Goal: Transaction & Acquisition: Purchase product/service

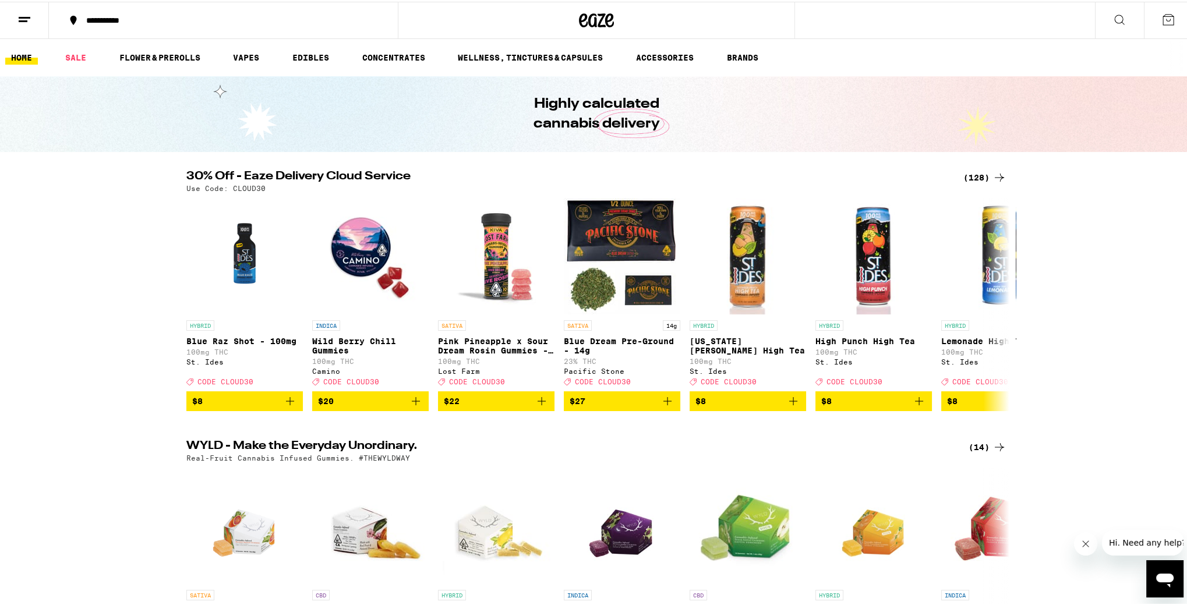
click at [986, 176] on div "(128)" at bounding box center [984, 176] width 43 height 14
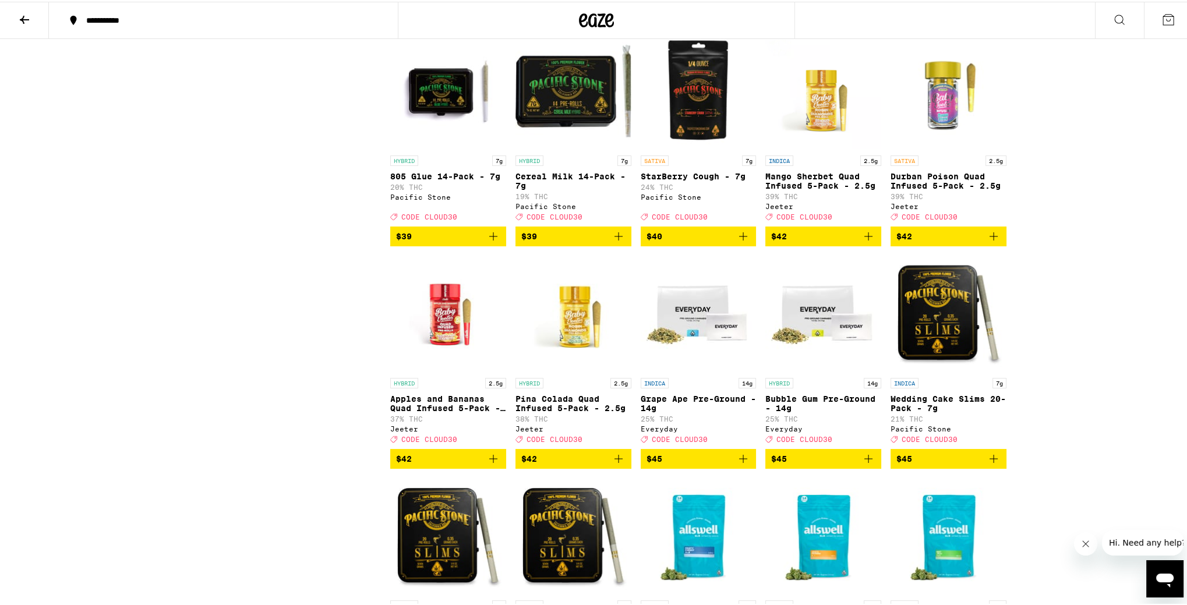
scroll to position [5047, 0]
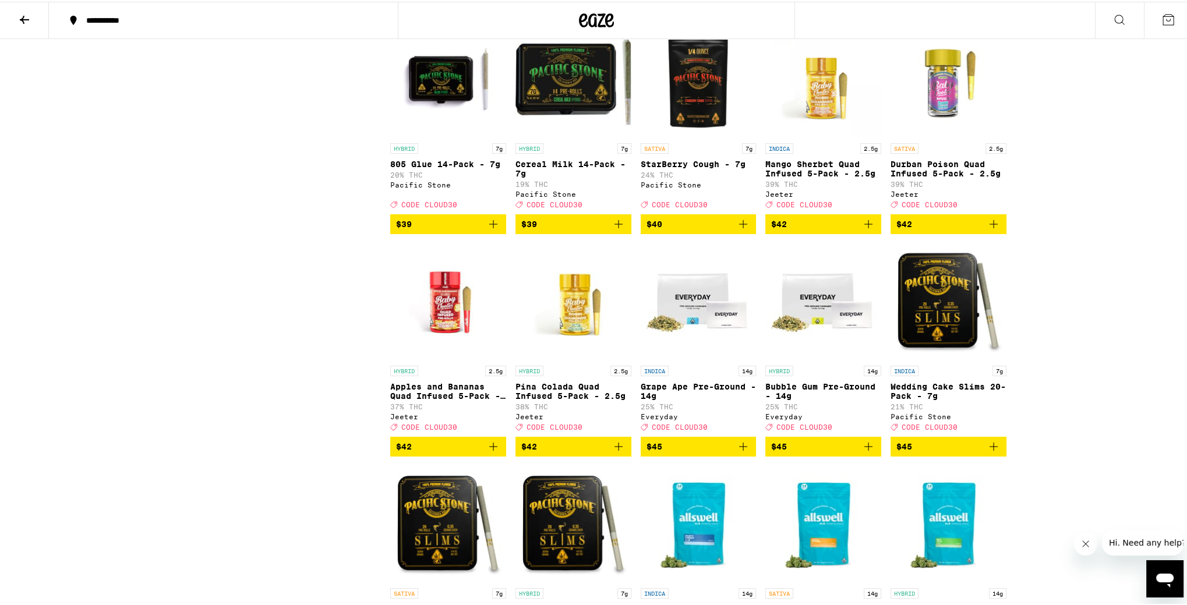
click at [870, 229] on icon "Add to bag" at bounding box center [868, 222] width 14 height 14
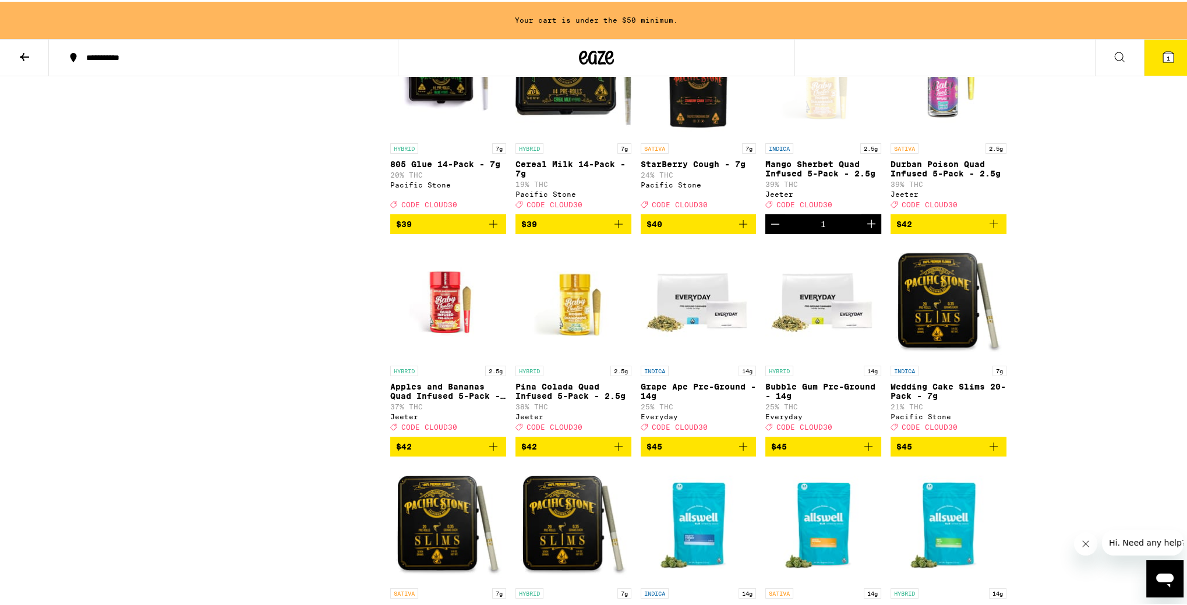
click at [989, 229] on icon "Add to bag" at bounding box center [994, 222] width 14 height 14
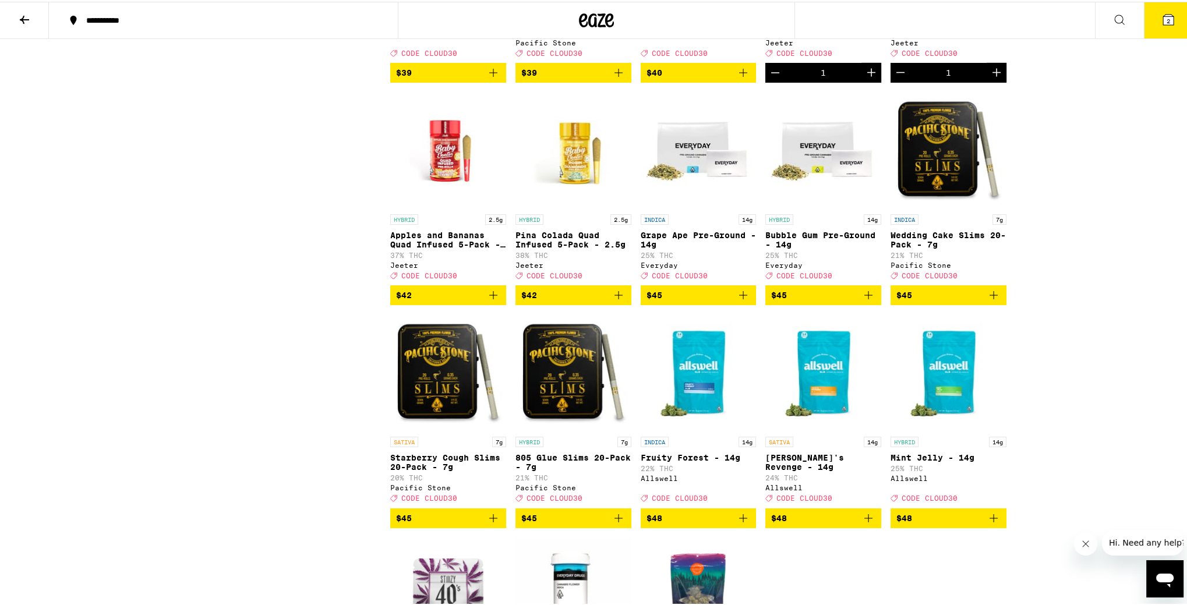
scroll to position [5203, 0]
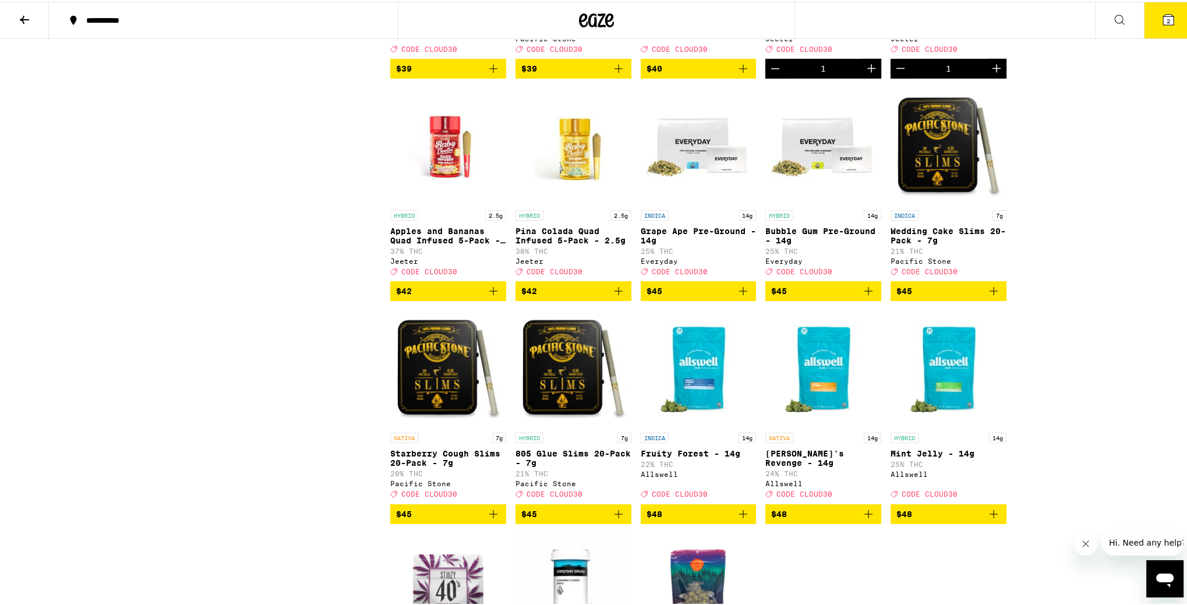
click at [488, 296] on icon "Add to bag" at bounding box center [493, 289] width 14 height 14
click at [619, 296] on icon "Add to bag" at bounding box center [619, 289] width 14 height 14
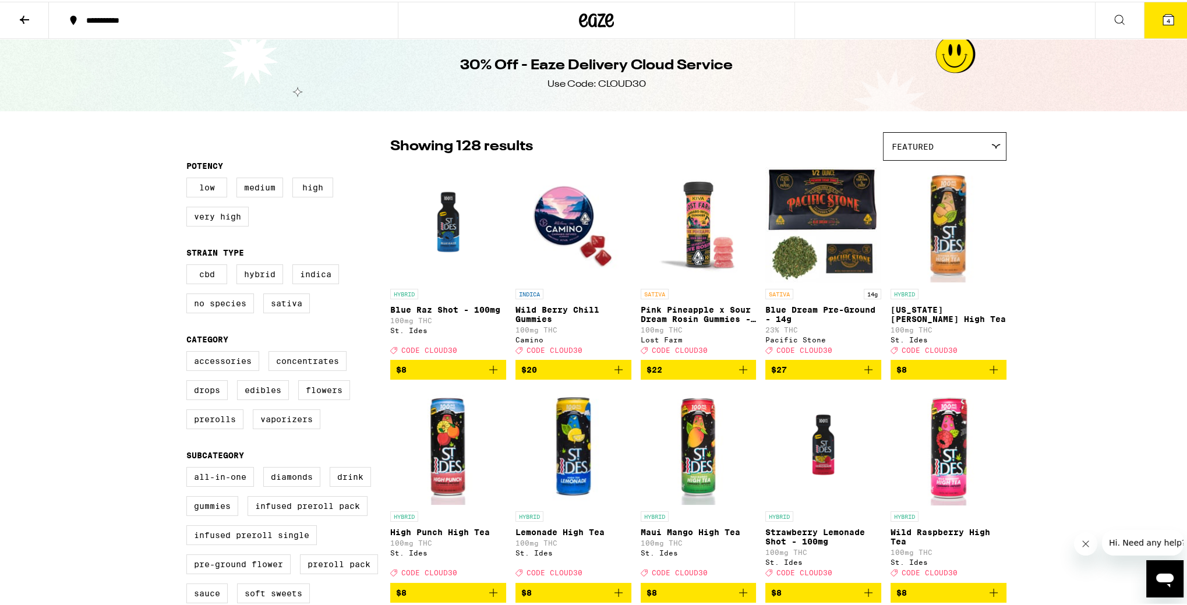
scroll to position [0, 0]
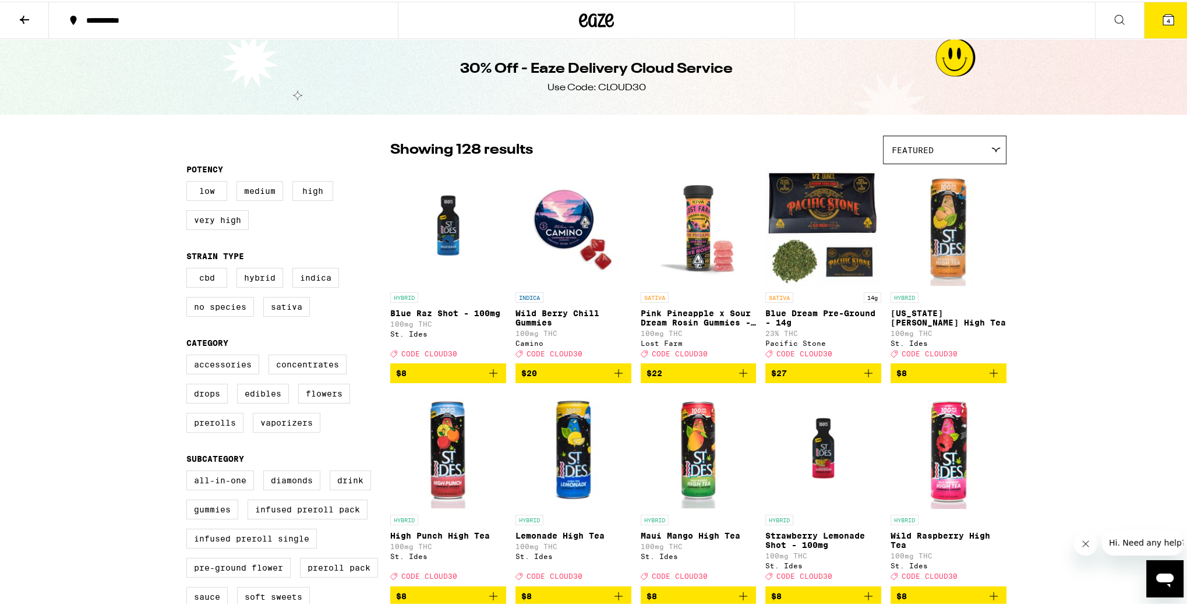
click at [589, 20] on icon at bounding box center [596, 18] width 35 height 21
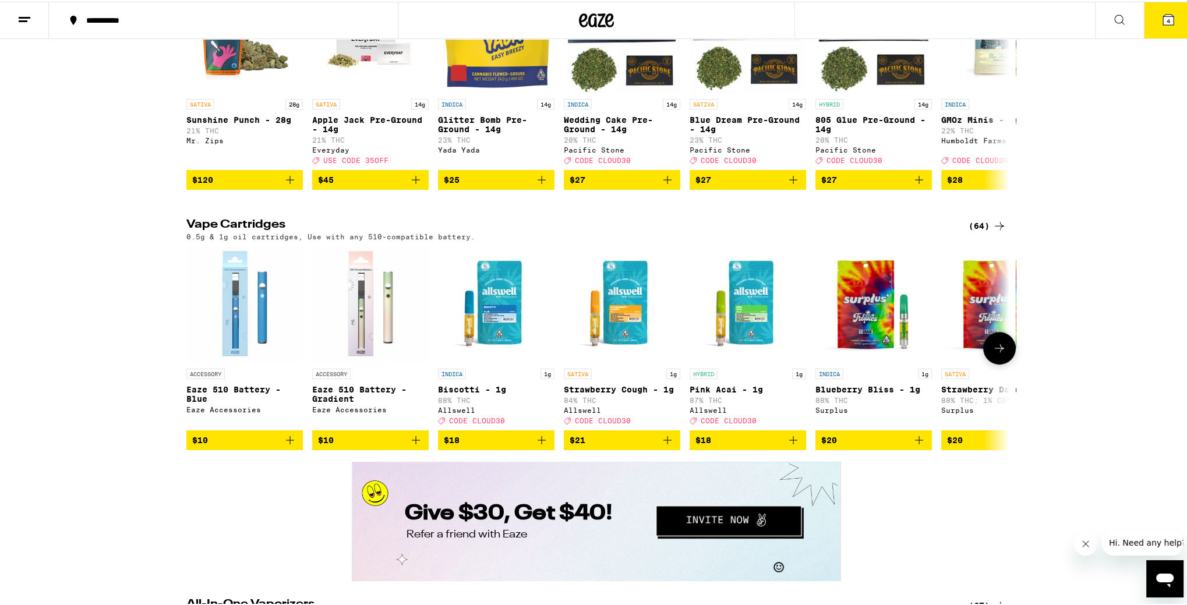
scroll to position [1592, 0]
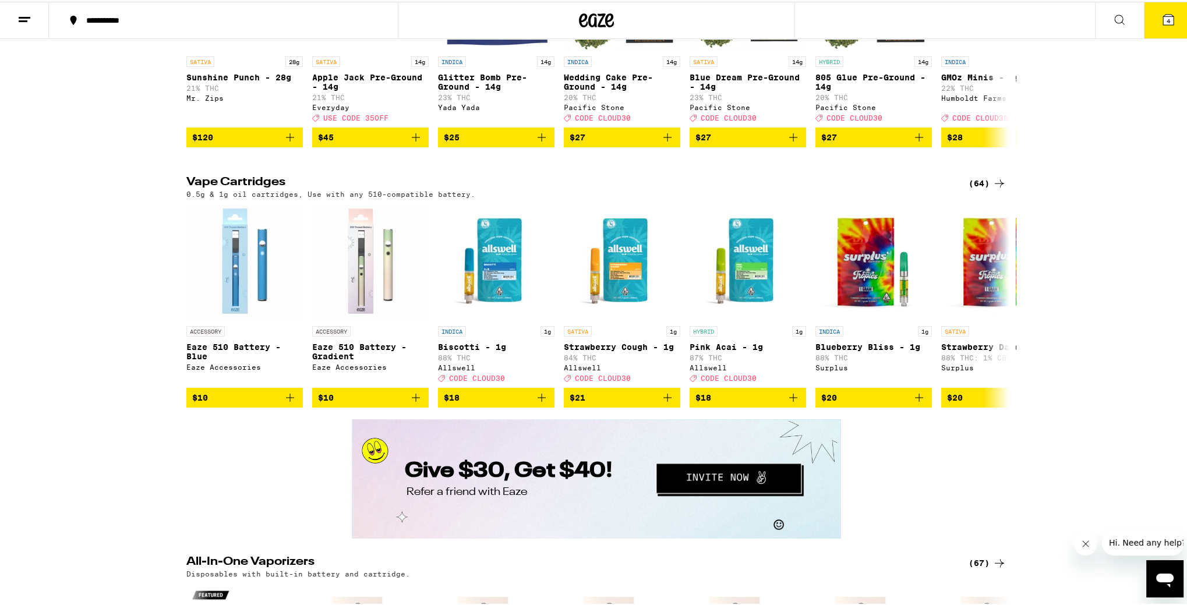
click at [974, 189] on div "(64)" at bounding box center [988, 182] width 38 height 14
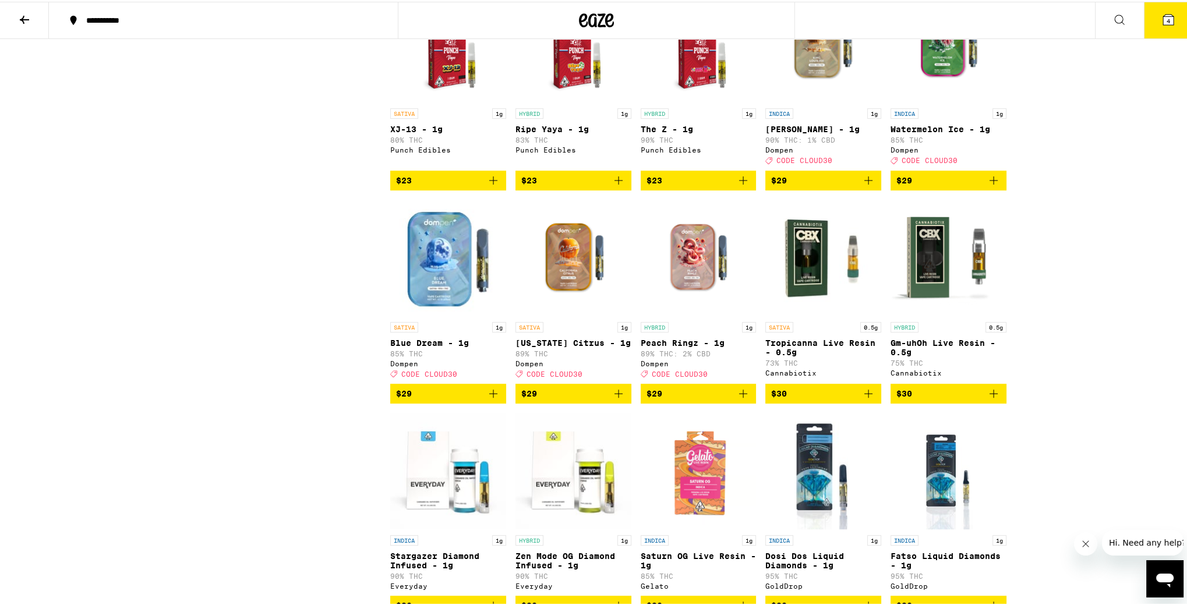
scroll to position [815, 0]
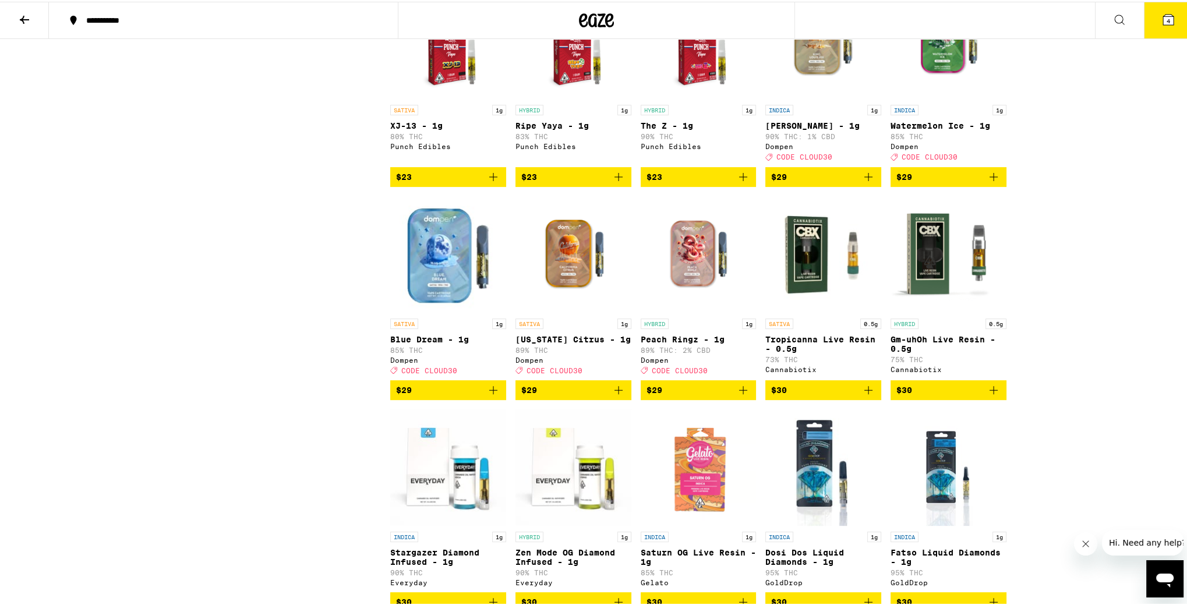
click at [867, 395] on icon "Add to bag" at bounding box center [868, 388] width 14 height 14
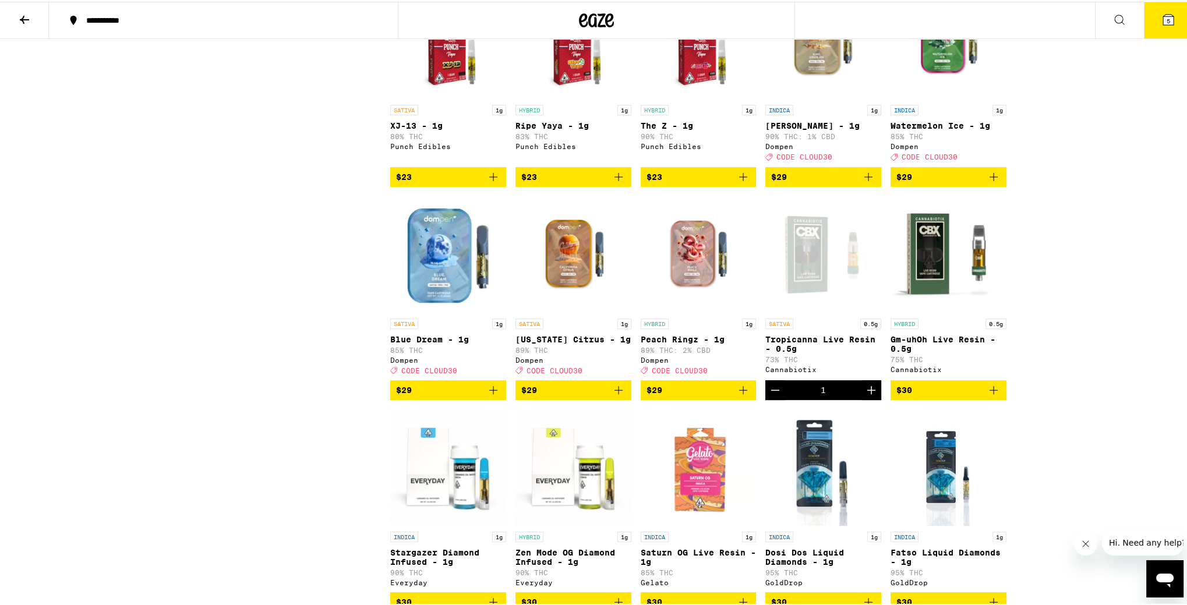
click at [989, 398] on button "$30" at bounding box center [948, 389] width 116 height 20
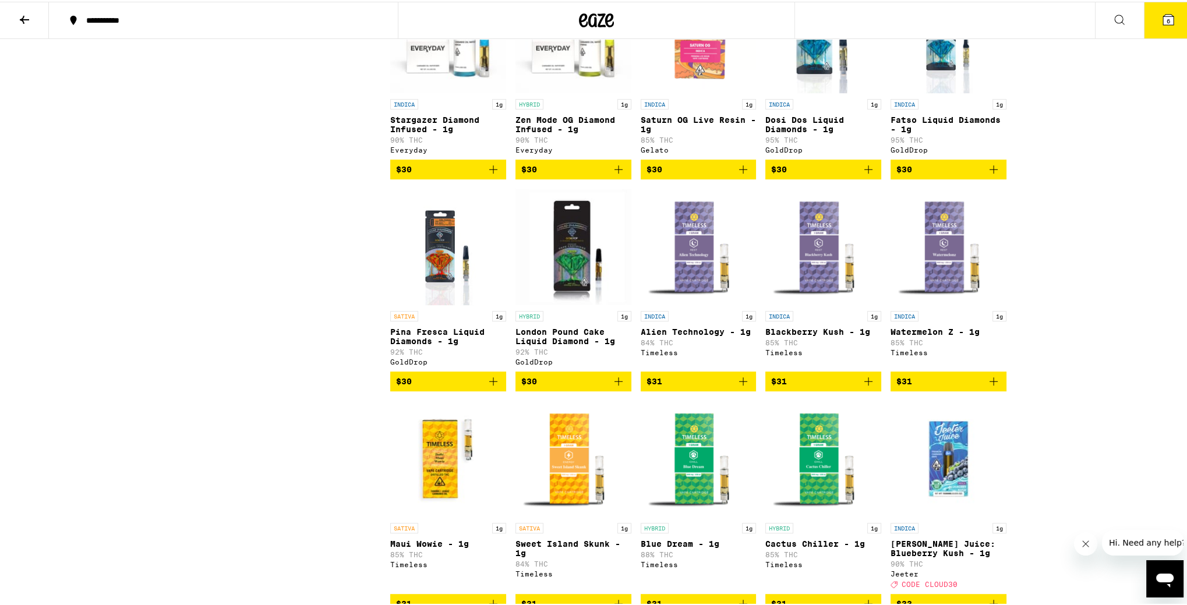
scroll to position [1165, 0]
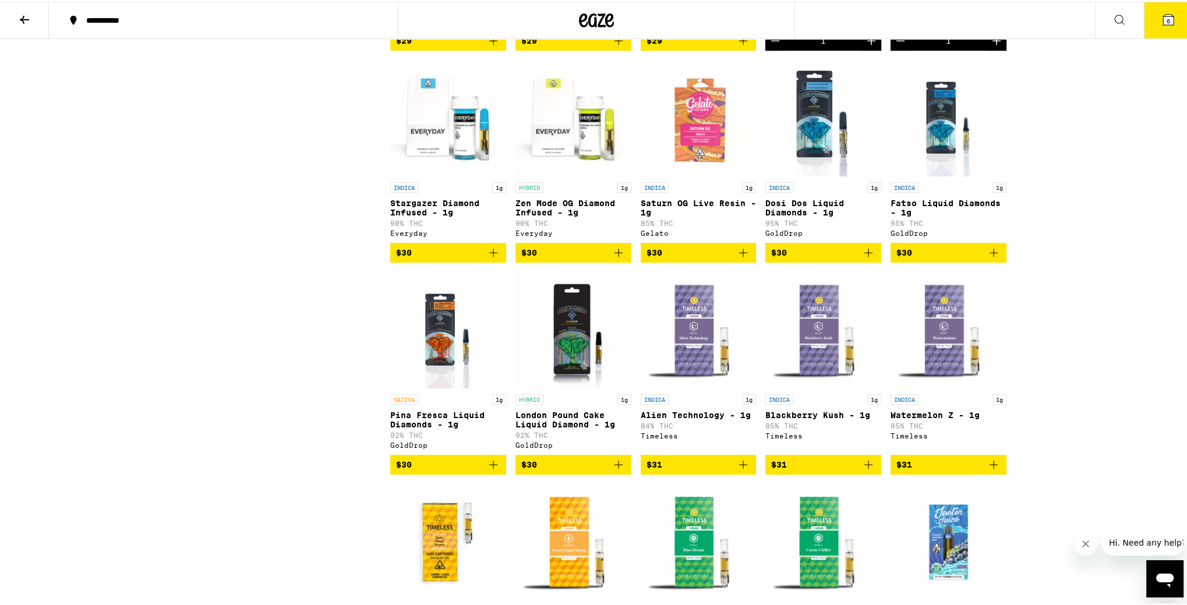
click at [989, 7] on button "6" at bounding box center [1168, 19] width 49 height 36
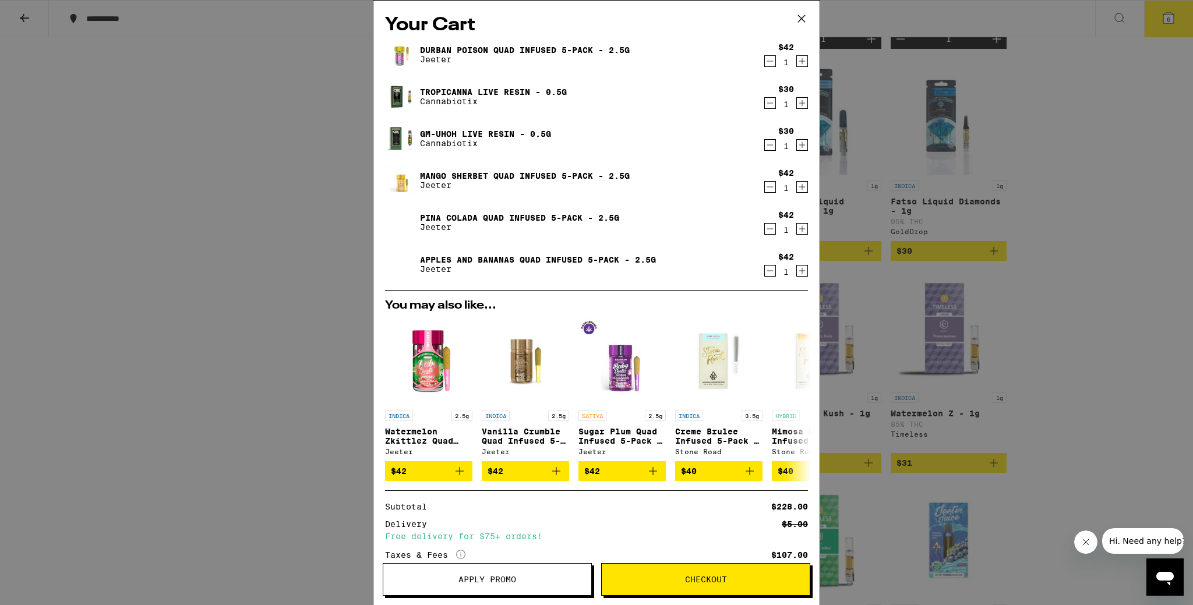
click at [537, 554] on span "Apply Promo" at bounding box center [487, 579] width 208 height 8
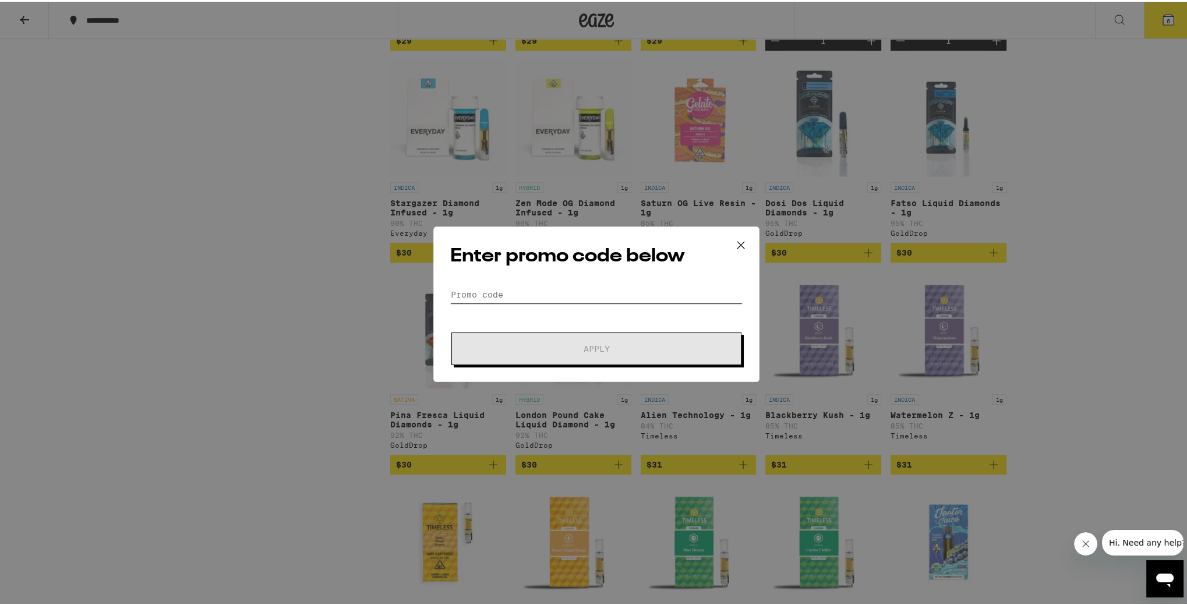
click at [523, 299] on input "Promo Code" at bounding box center [596, 292] width 292 height 17
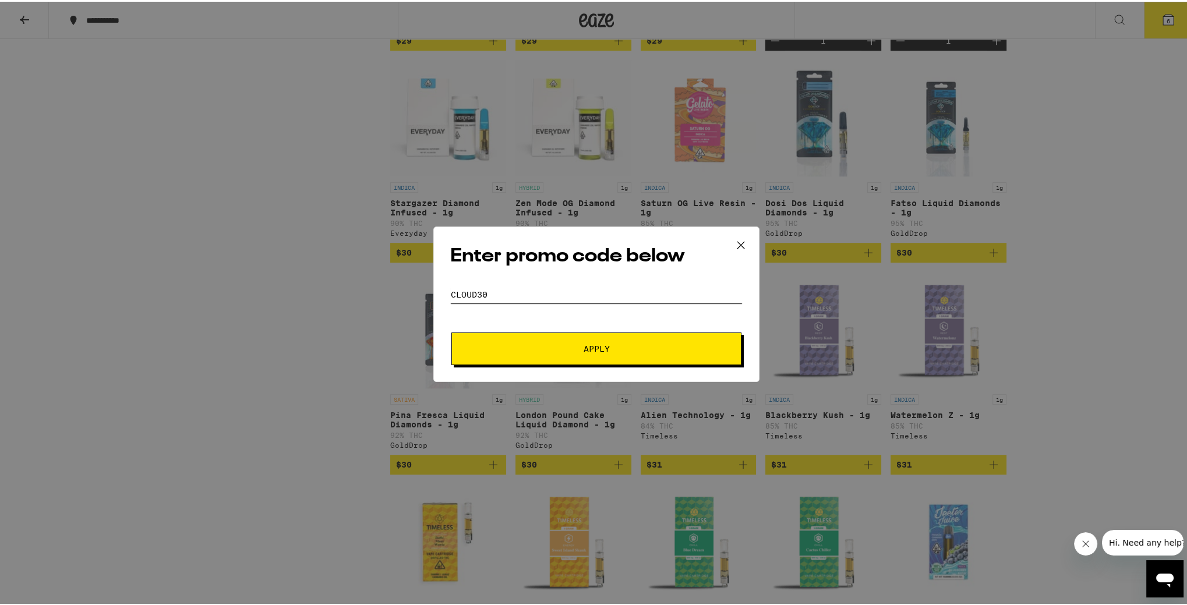
type input "cloud30"
click at [522, 332] on button "Apply" at bounding box center [596, 347] width 290 height 33
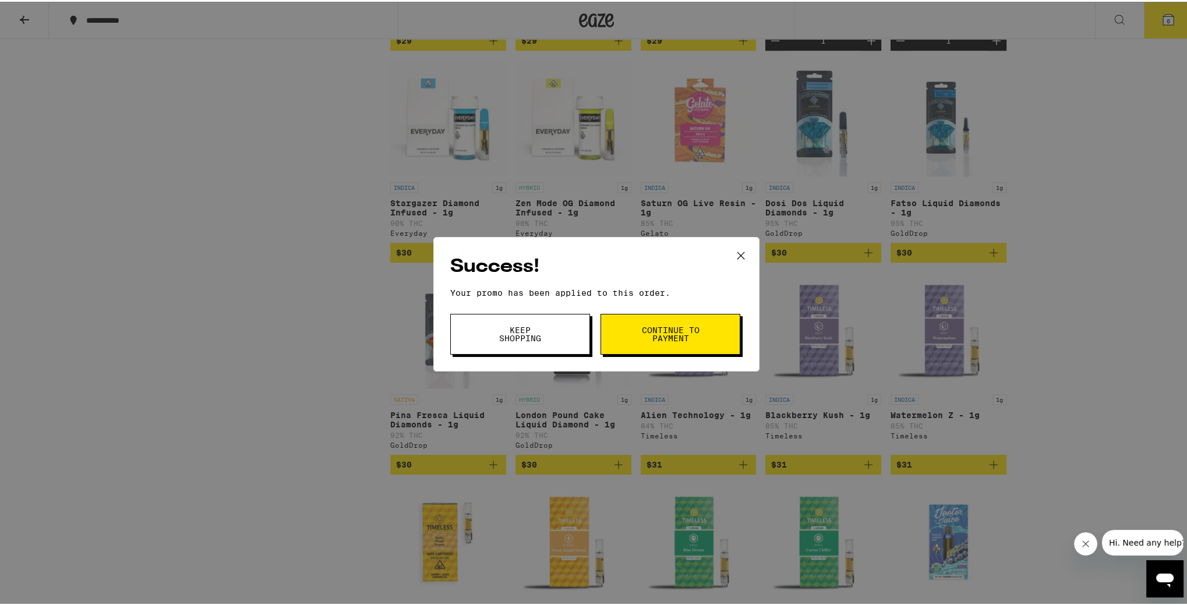
click at [559, 339] on button "Keep Shopping" at bounding box center [520, 332] width 140 height 41
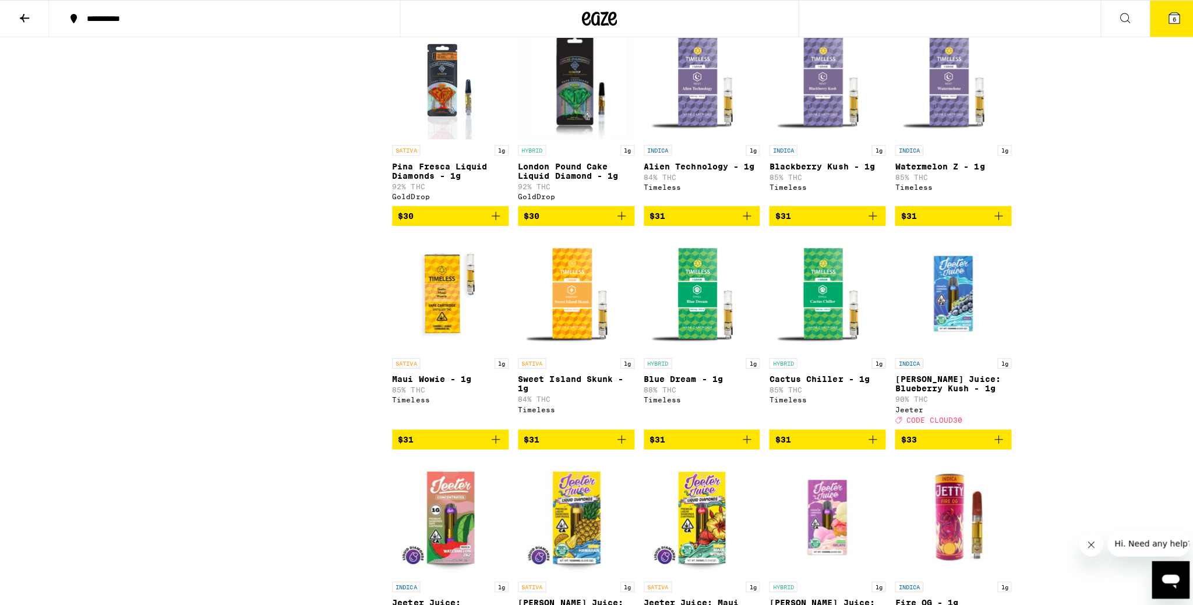
scroll to position [1436, 0]
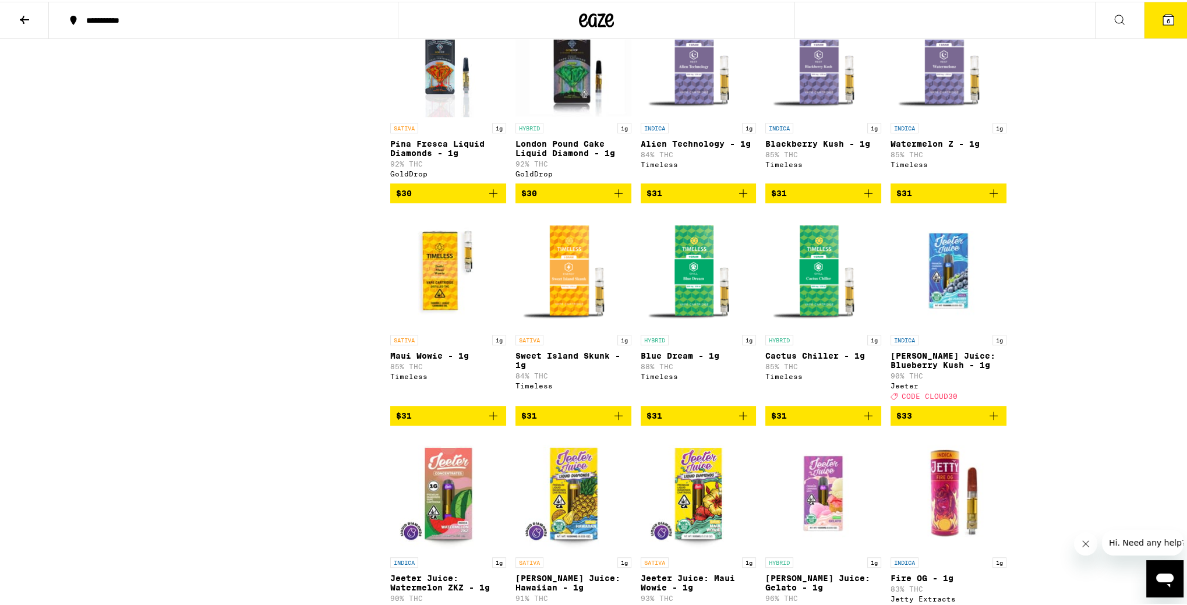
click at [989, 20] on button "6" at bounding box center [1168, 19] width 49 height 36
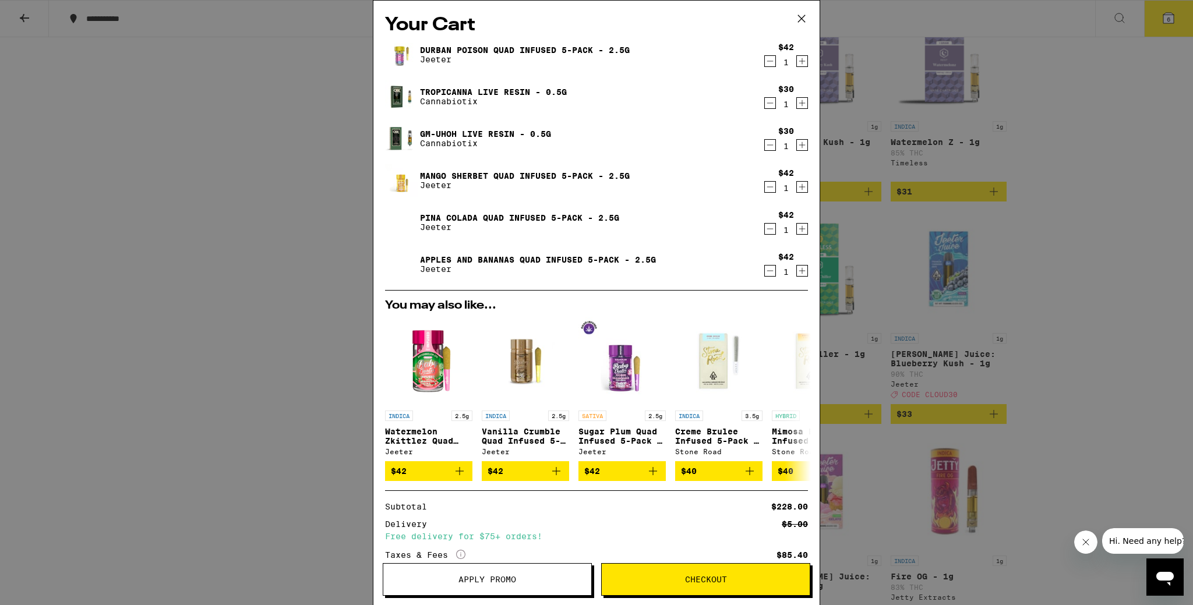
click at [798, 109] on icon "Increment" at bounding box center [802, 103] width 10 height 14
click at [797, 142] on icon "Increment" at bounding box center [802, 145] width 10 height 14
click at [797, 107] on icon "Increment" at bounding box center [802, 103] width 10 height 14
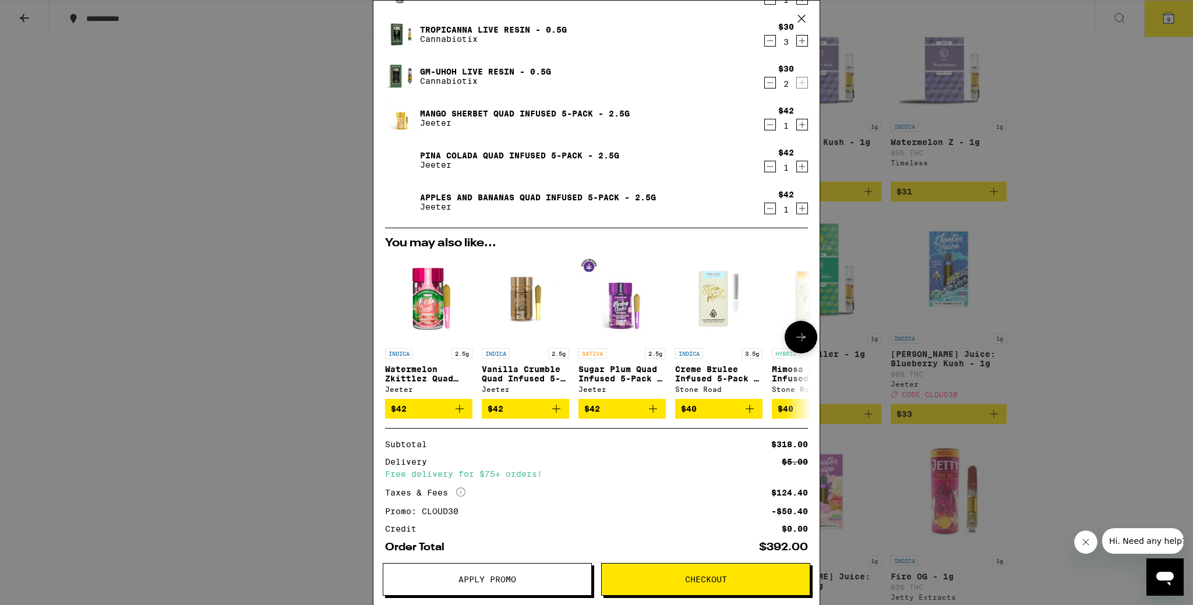
scroll to position [119, 0]
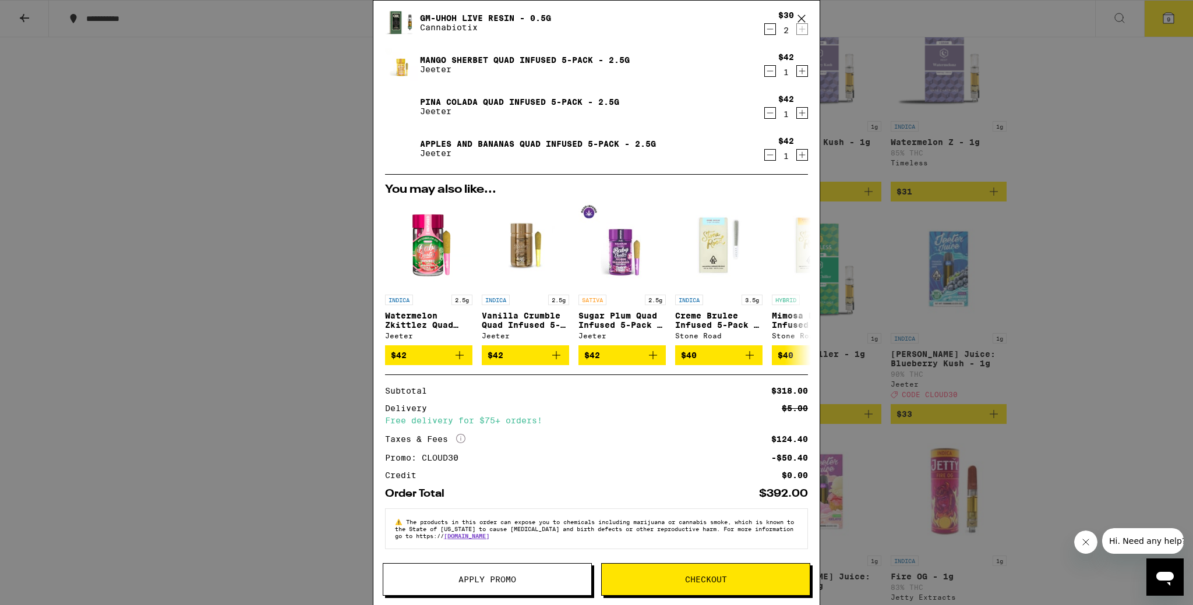
click at [761, 554] on button "Checkout" at bounding box center [705, 579] width 209 height 33
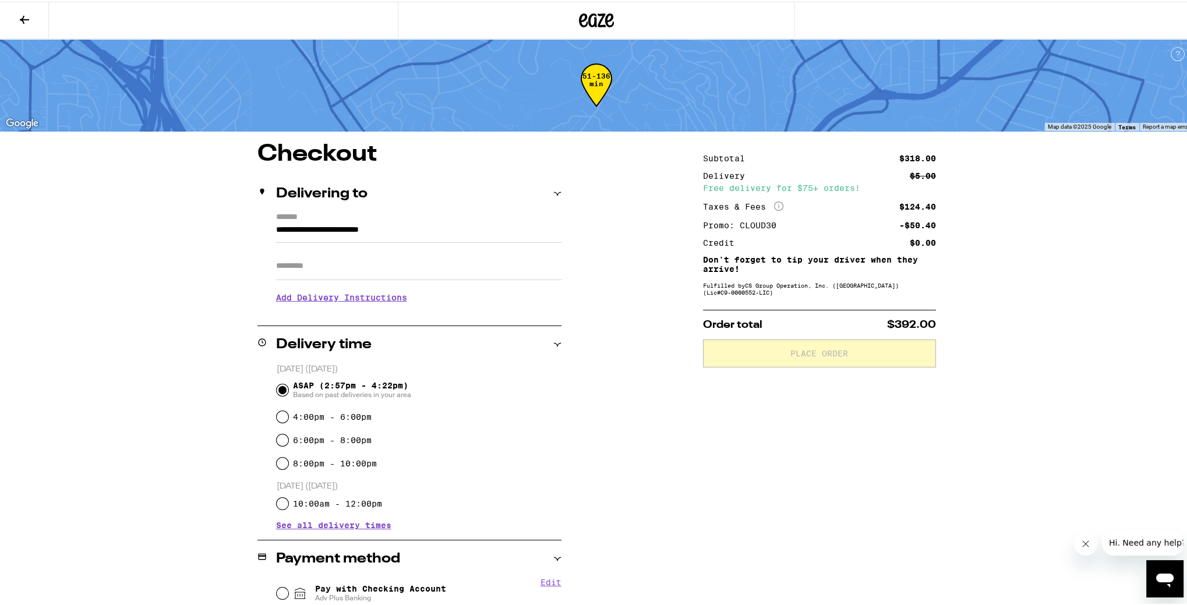
click at [390, 299] on h3 "Add Delivery Instructions" at bounding box center [418, 295] width 285 height 27
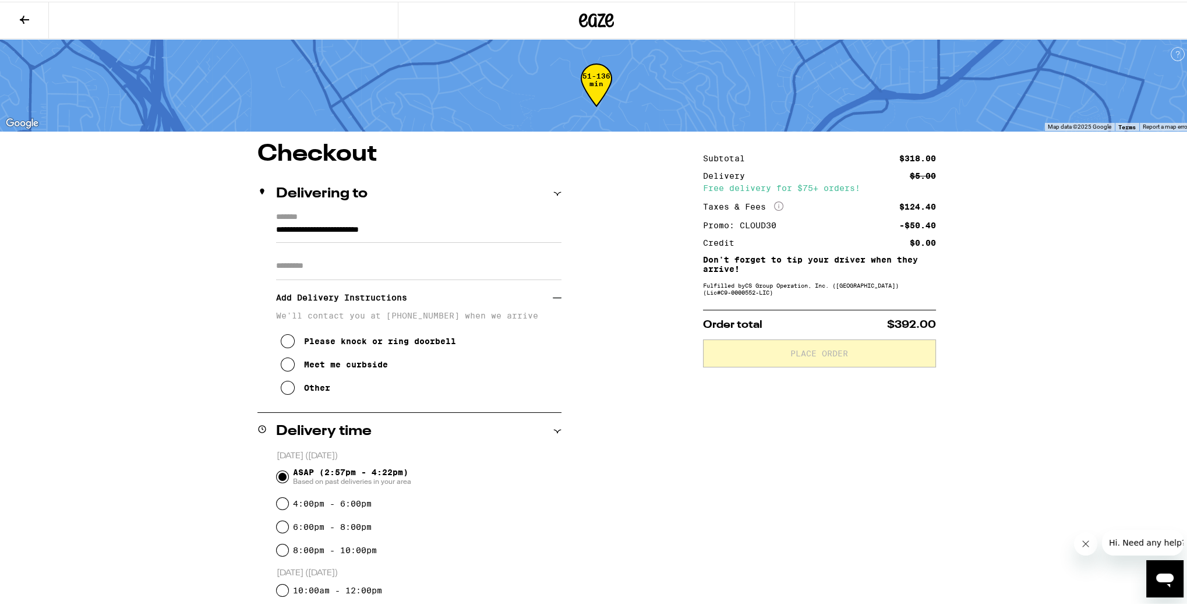
click at [304, 391] on div "Other" at bounding box center [317, 385] width 26 height 9
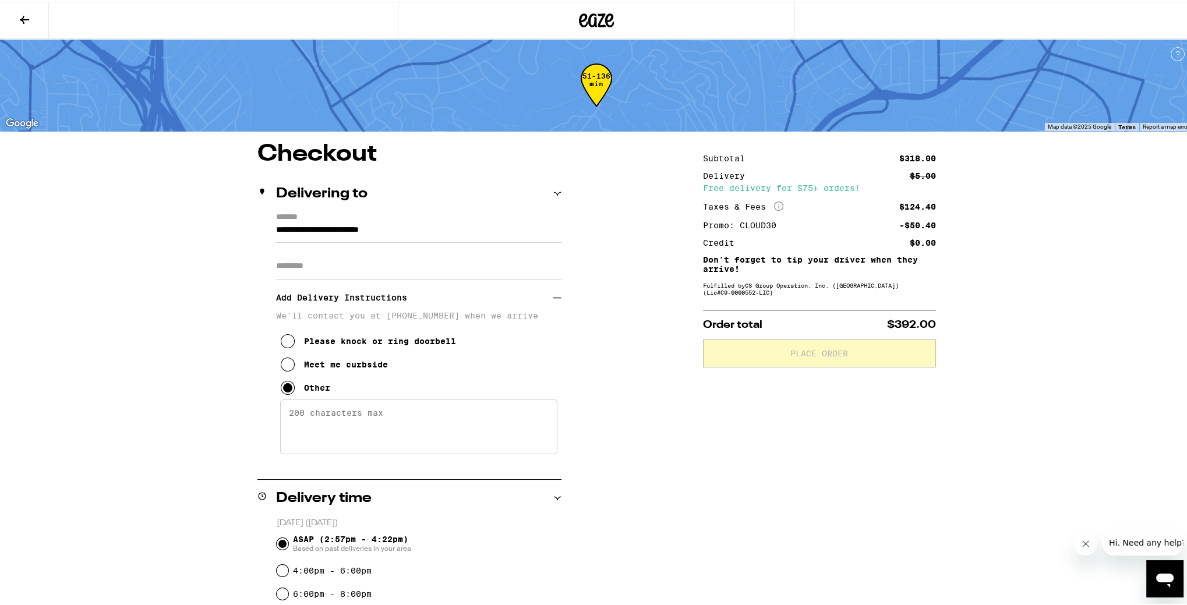
click at [350, 415] on textarea "Enter any other delivery instructions you want driver to know" at bounding box center [418, 425] width 277 height 55
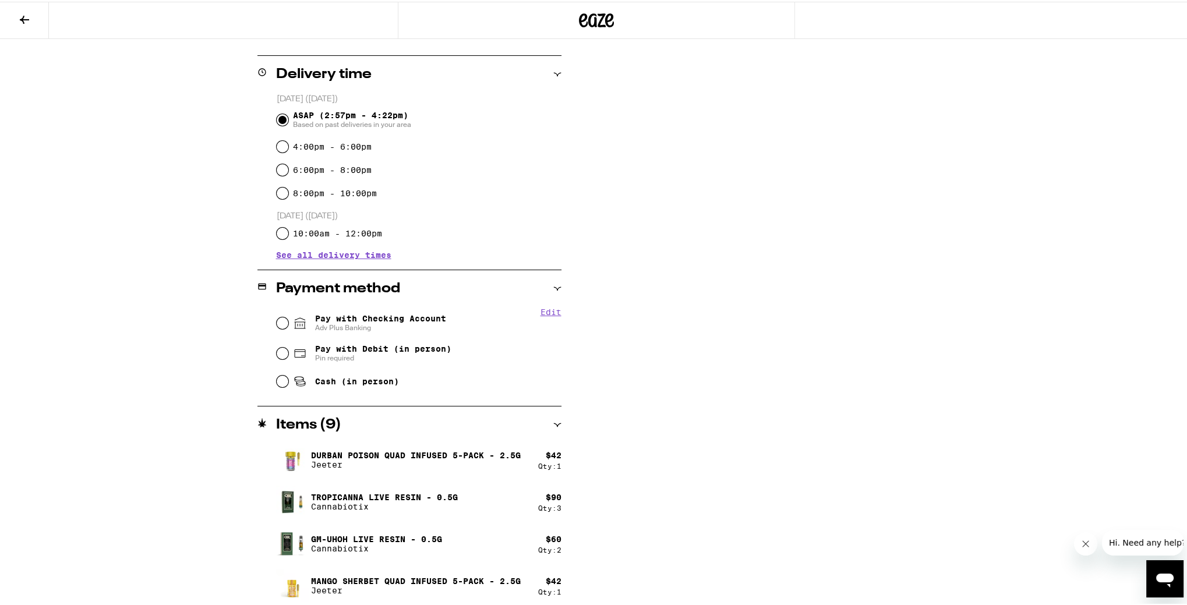
scroll to position [427, 0]
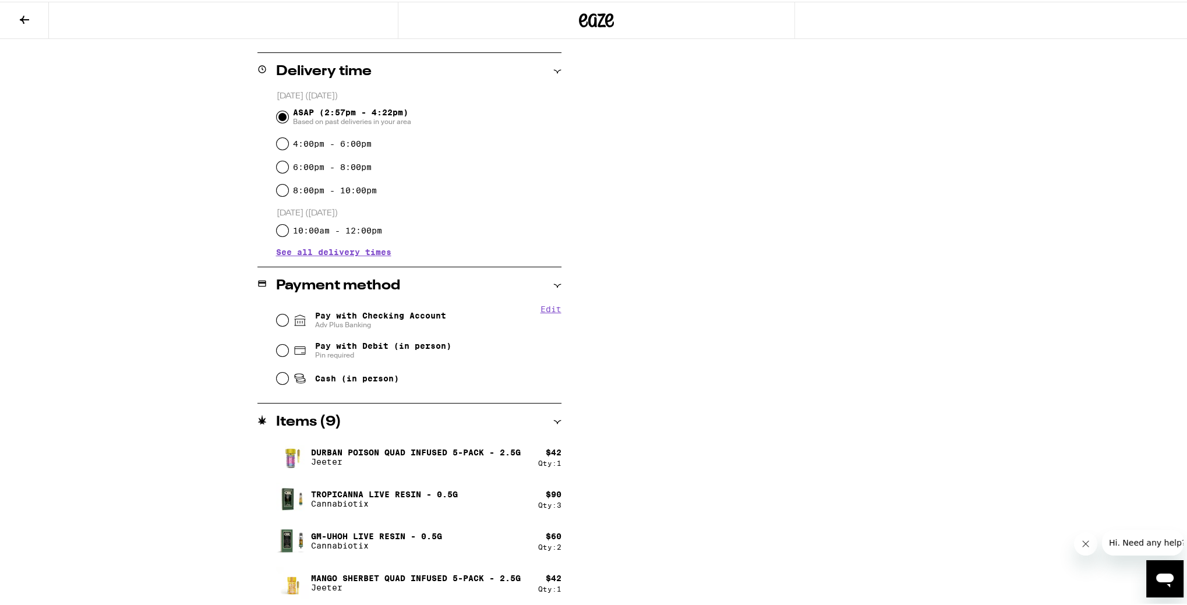
type textarea "Please come through gate to door. Thank you"
click at [350, 321] on span "Adv Plus Banking" at bounding box center [380, 323] width 131 height 9
click at [288, 321] on input "Pay with Checking Account Adv Plus Banking" at bounding box center [283, 319] width 12 height 12
radio input "true"
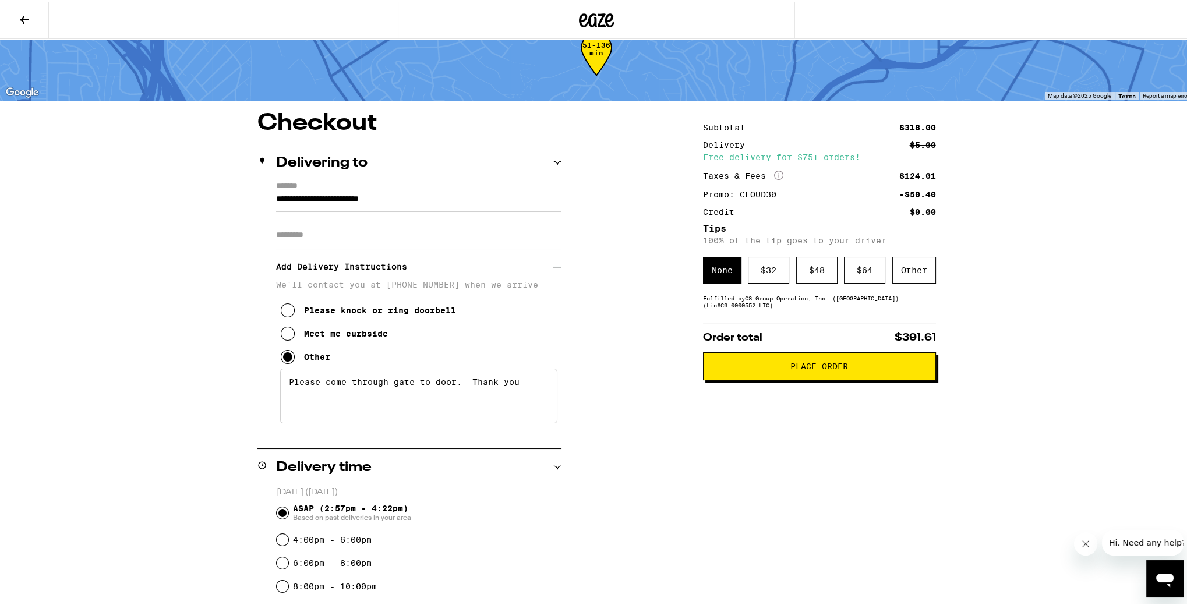
scroll to position [0, 0]
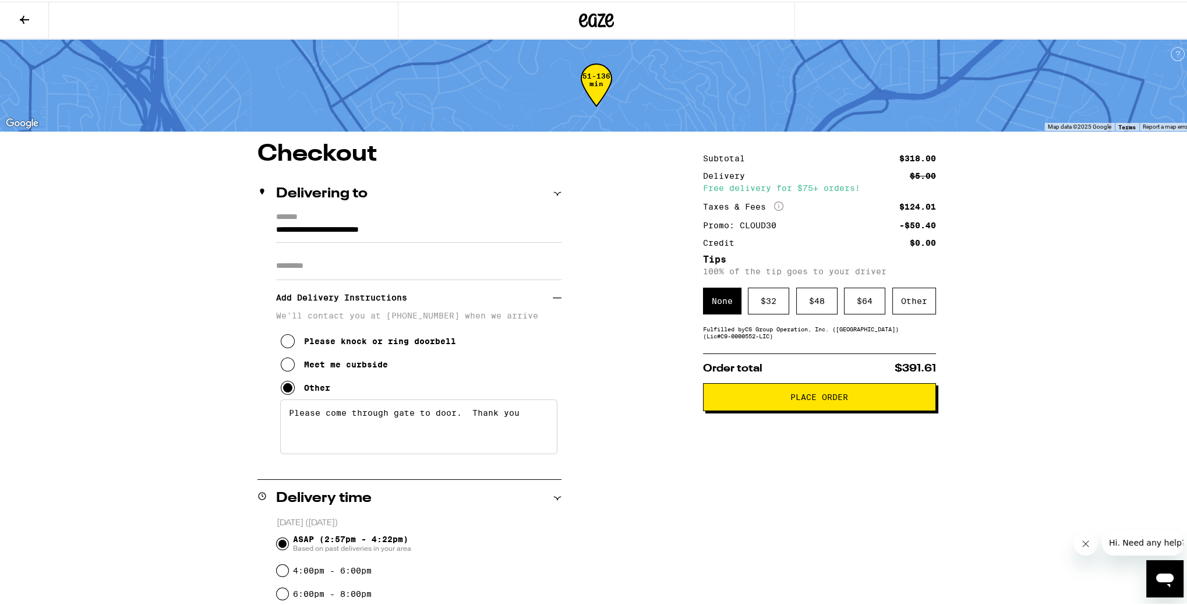
click at [851, 404] on button "Place Order" at bounding box center [819, 395] width 233 height 28
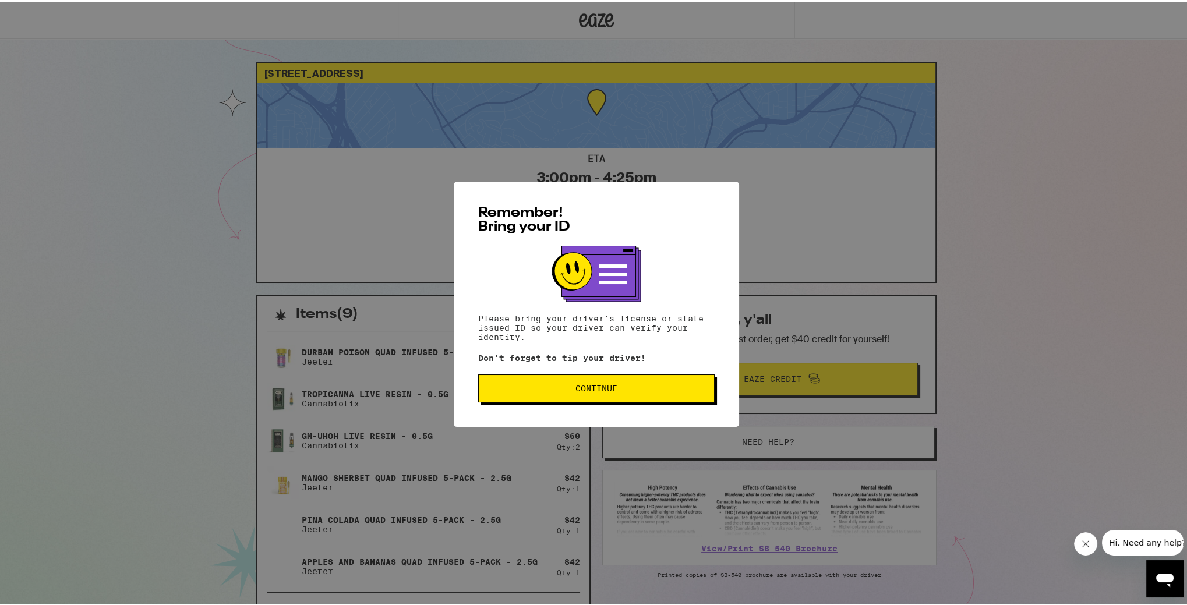
click at [609, 394] on button "Continue" at bounding box center [596, 387] width 236 height 28
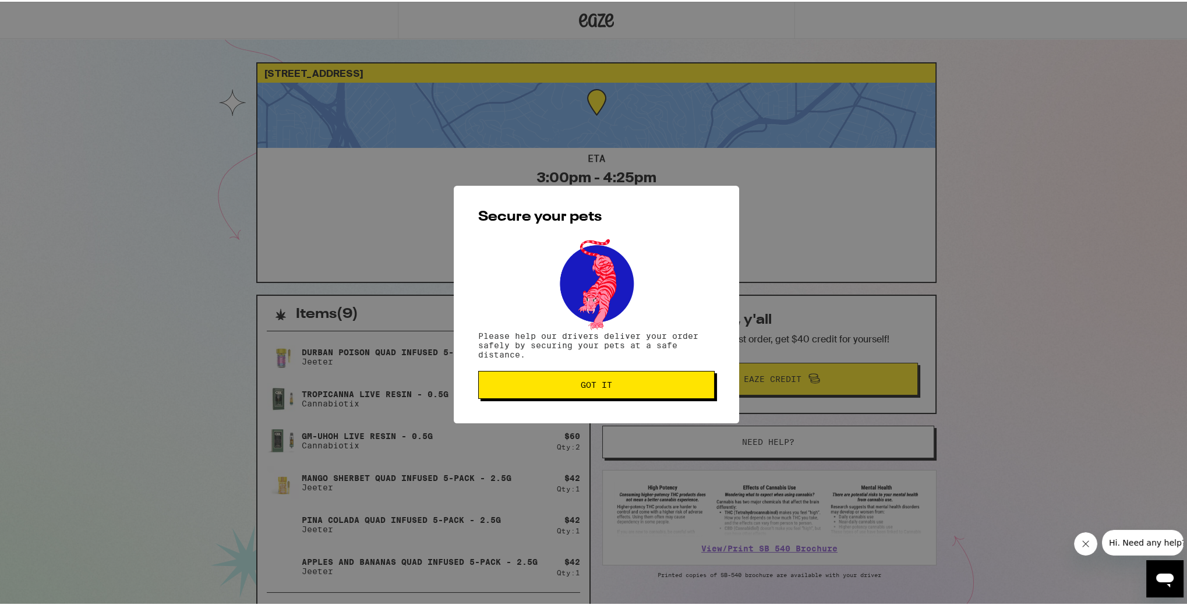
click at [626, 386] on span "Got it" at bounding box center [596, 383] width 217 height 8
